Goal: Task Accomplishment & Management: Use online tool/utility

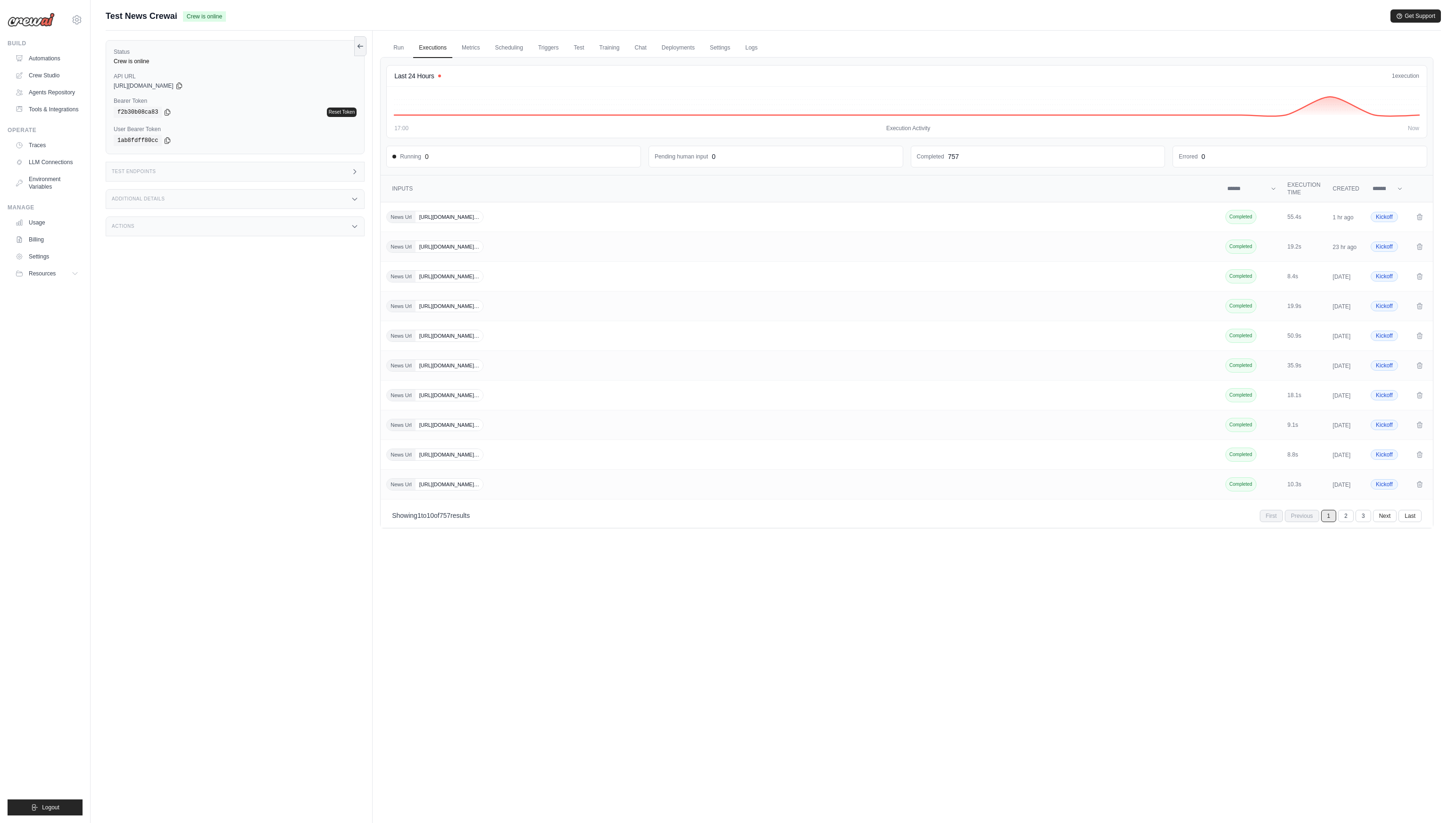
click at [104, 350] on div "Submit a support request Describe your issue or question * Please be specific a…" at bounding box center [773, 431] width 1366 height 844
click at [51, 55] on link "Automations" at bounding box center [47, 59] width 71 height 15
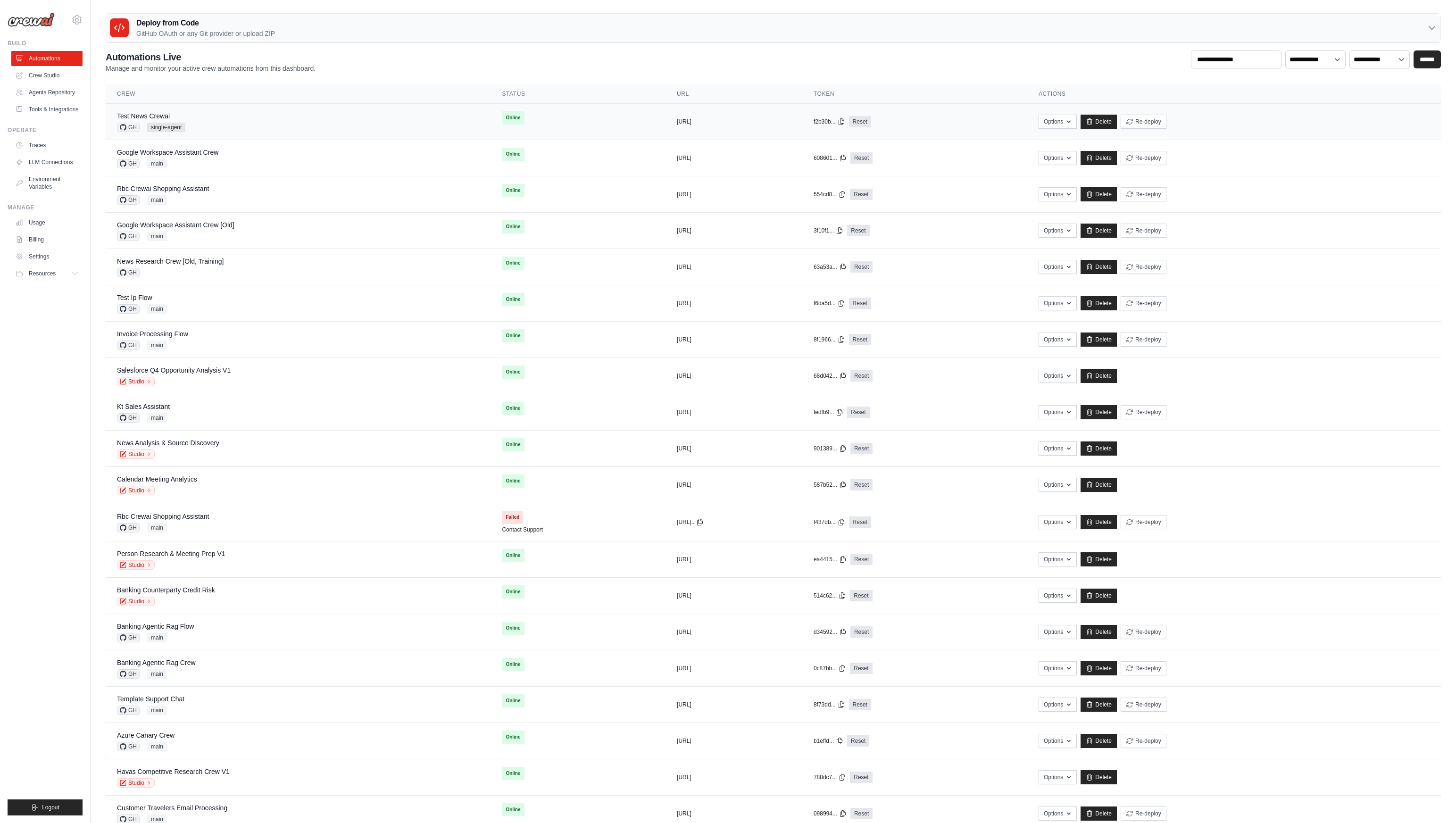
click at [336, 123] on div "Test News Crewai GH single-agent" at bounding box center [298, 122] width 362 height 20
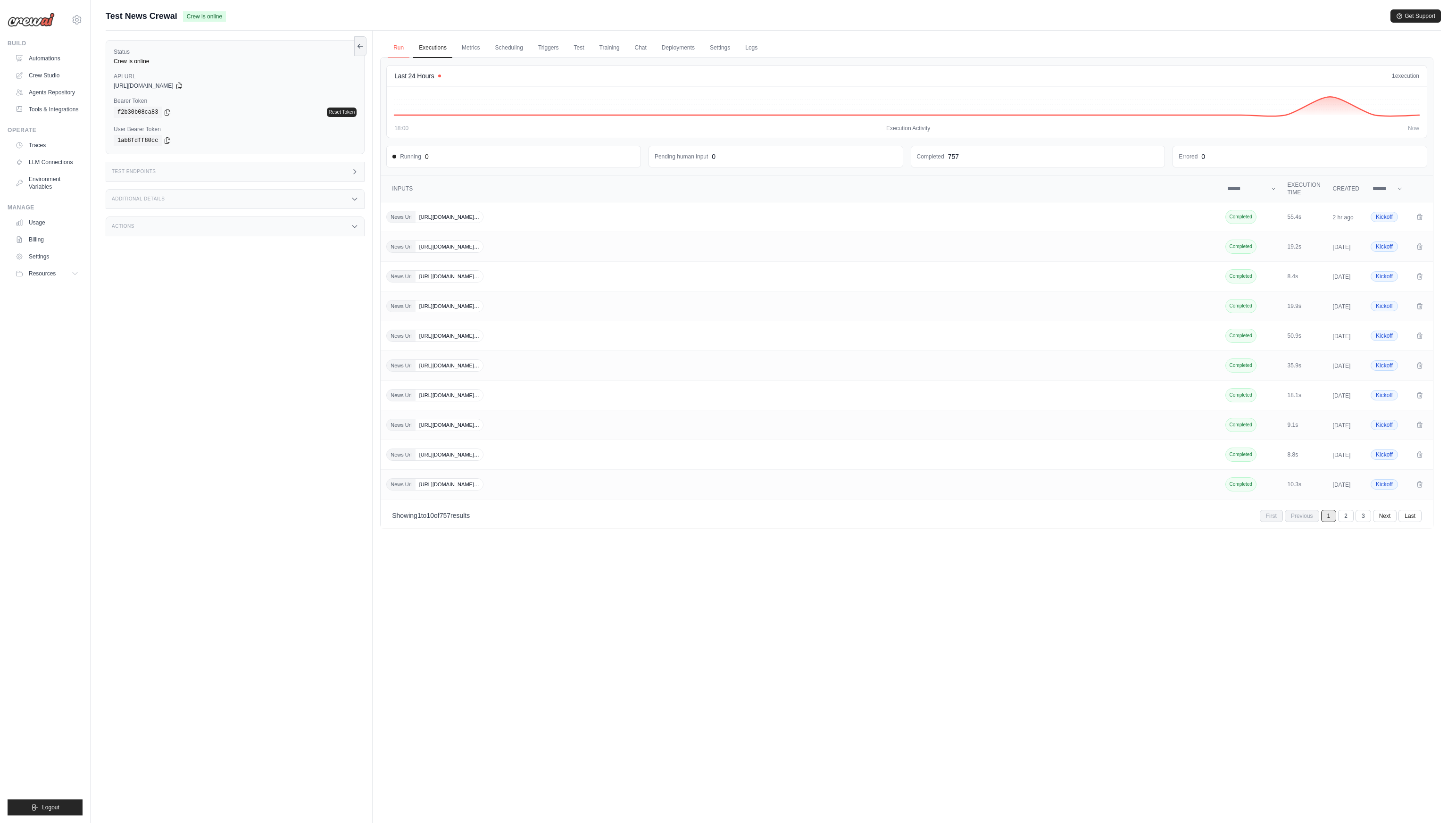
click at [402, 49] on link "Run" at bounding box center [399, 48] width 22 height 20
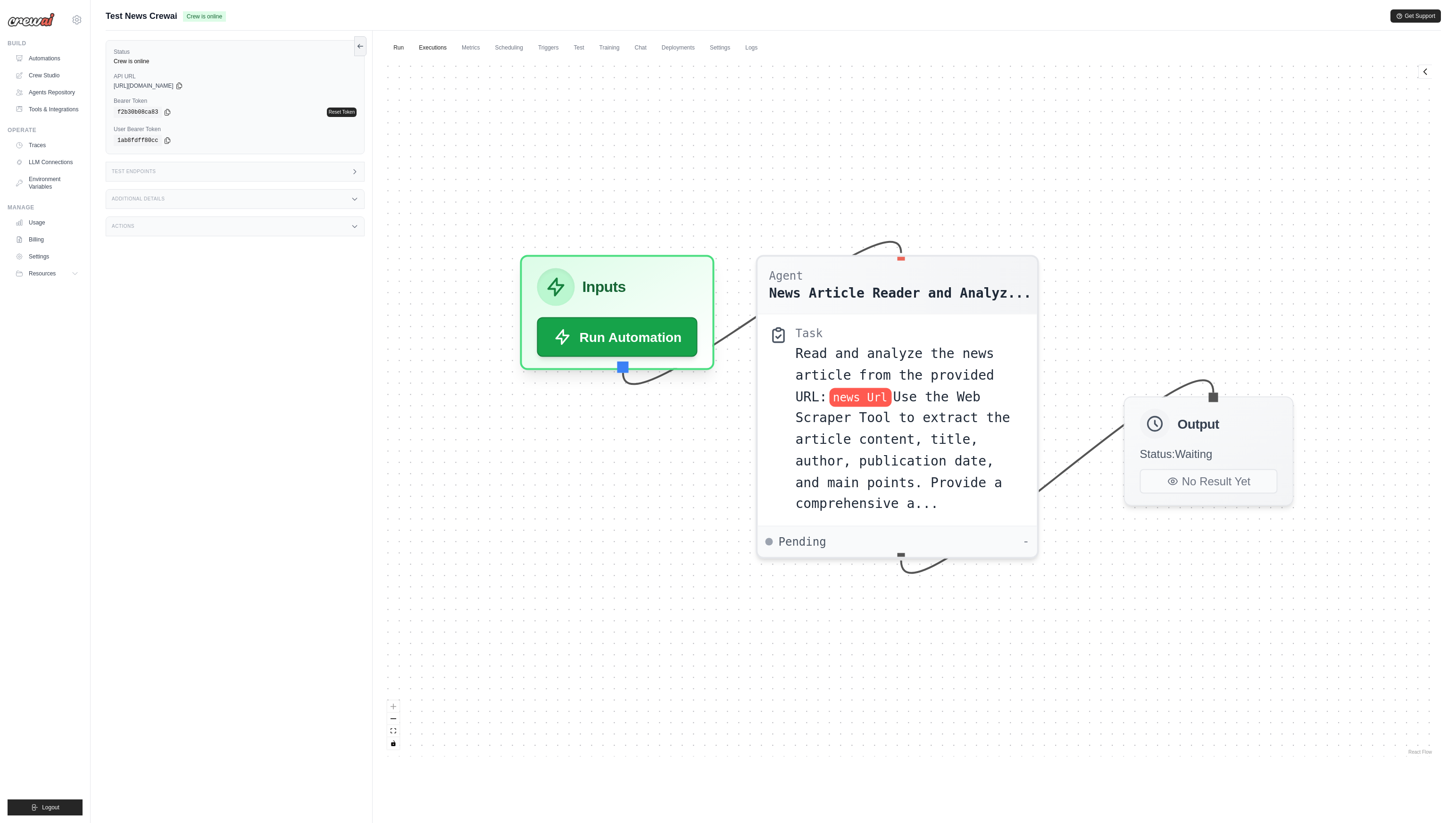
click at [440, 48] on link "Executions" at bounding box center [432, 48] width 39 height 20
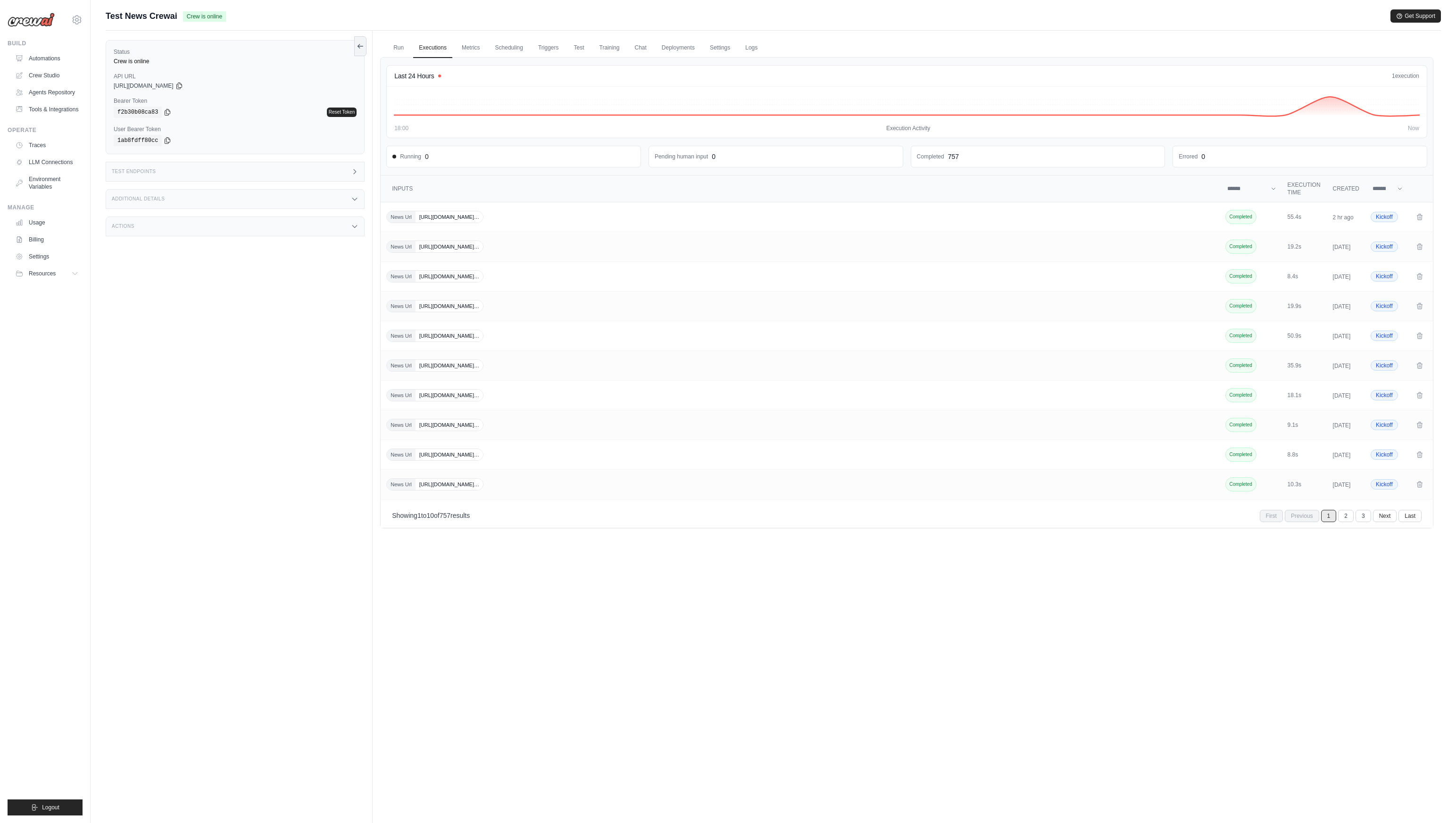
click at [179, 308] on div "Status Crew is online API URL copied [URL][DOMAIN_NAME] Bearer Token copied f2b…" at bounding box center [239, 442] width 267 height 823
click at [43, 57] on link "Automations" at bounding box center [47, 59] width 71 height 15
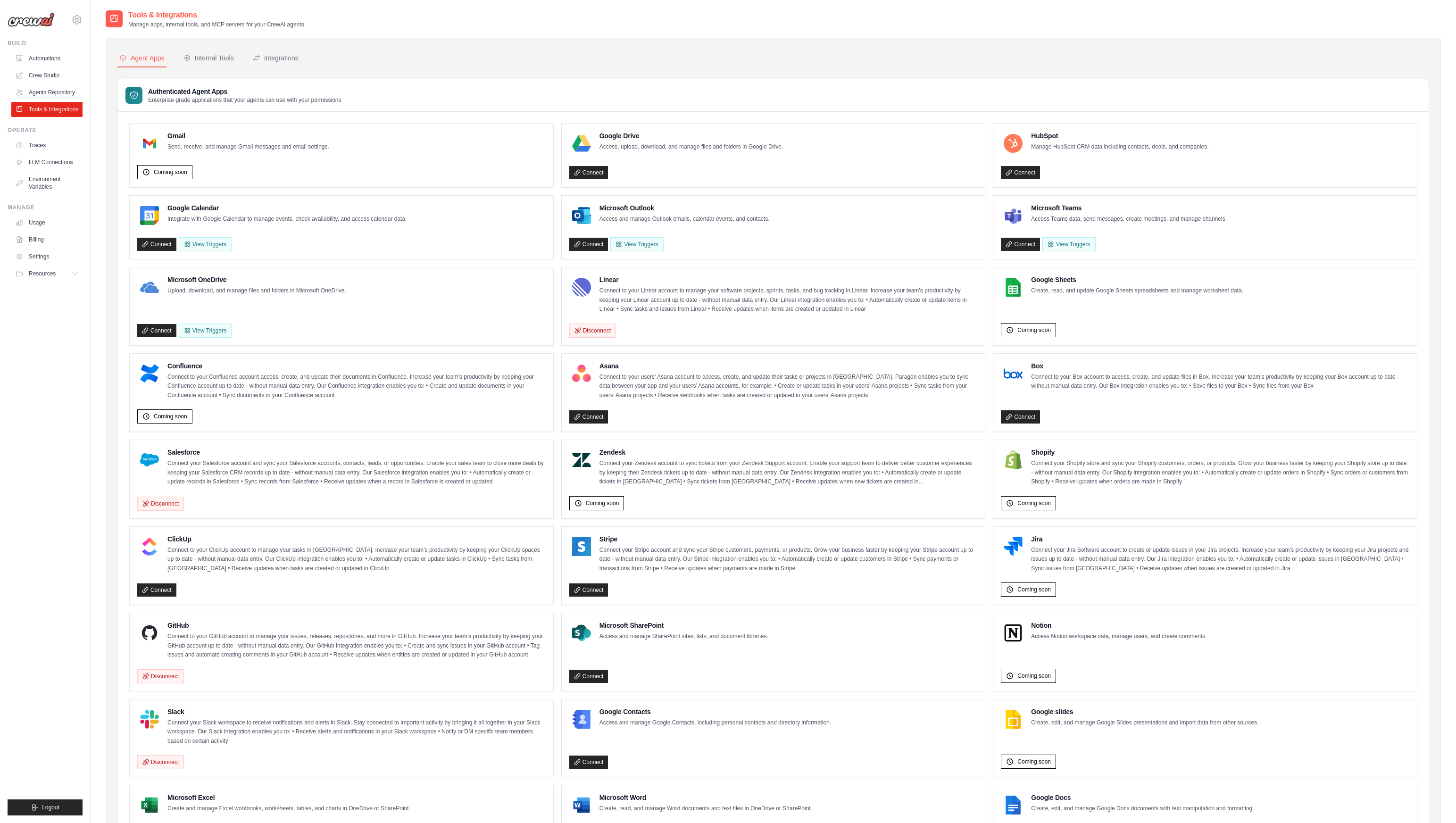
click at [87, 411] on div "mike@crewai.com CrewAI Internal Org Gelato MP@Crew CrewAI Demo Account" at bounding box center [45, 411] width 90 height 823
click at [61, 524] on ul "Build Automations Crew Studio Agents Repository Tools & Integrations" at bounding box center [45, 427] width 75 height 776
